Goal: Book appointment/travel/reservation

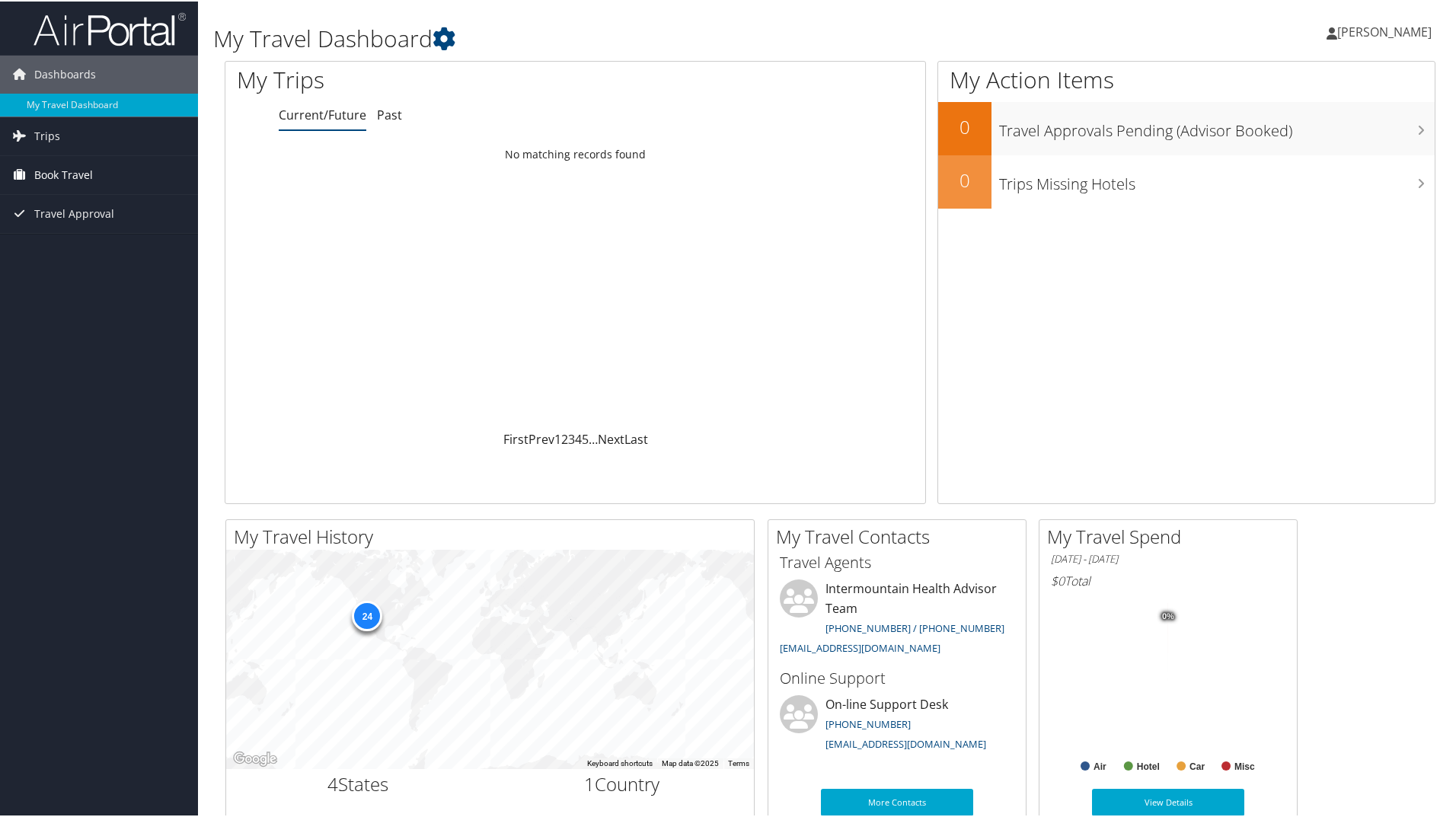
click at [76, 176] on span "Book Travel" at bounding box center [63, 174] width 58 height 38
click at [72, 249] on link "Book/Manage Online Trips" at bounding box center [99, 249] width 198 height 22
